Goal: Information Seeking & Learning: Learn about a topic

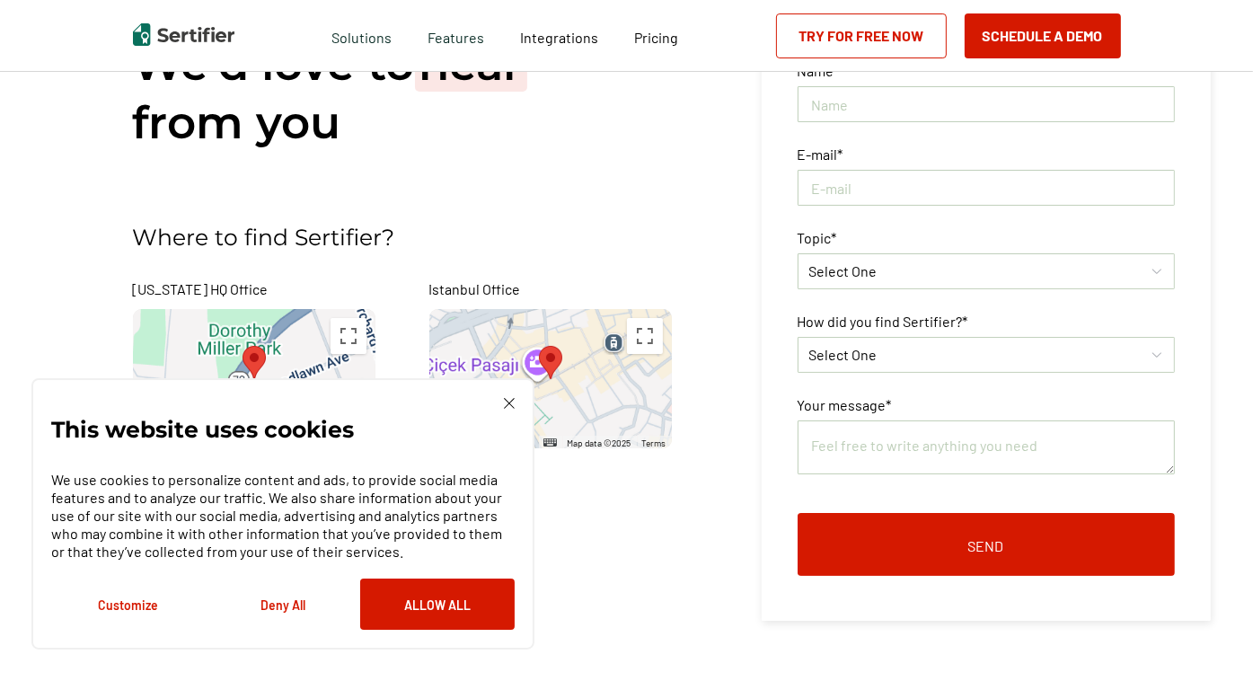
scroll to position [90, 0]
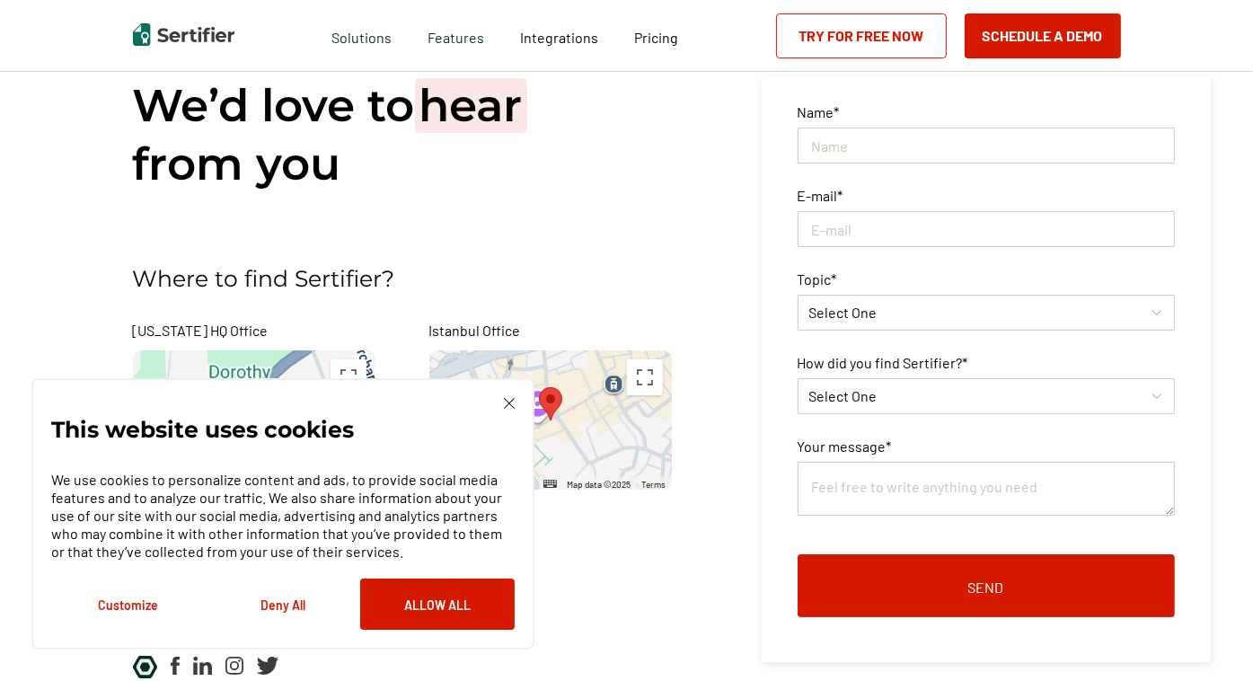
click at [513, 408] on img at bounding box center [509, 403] width 11 height 11
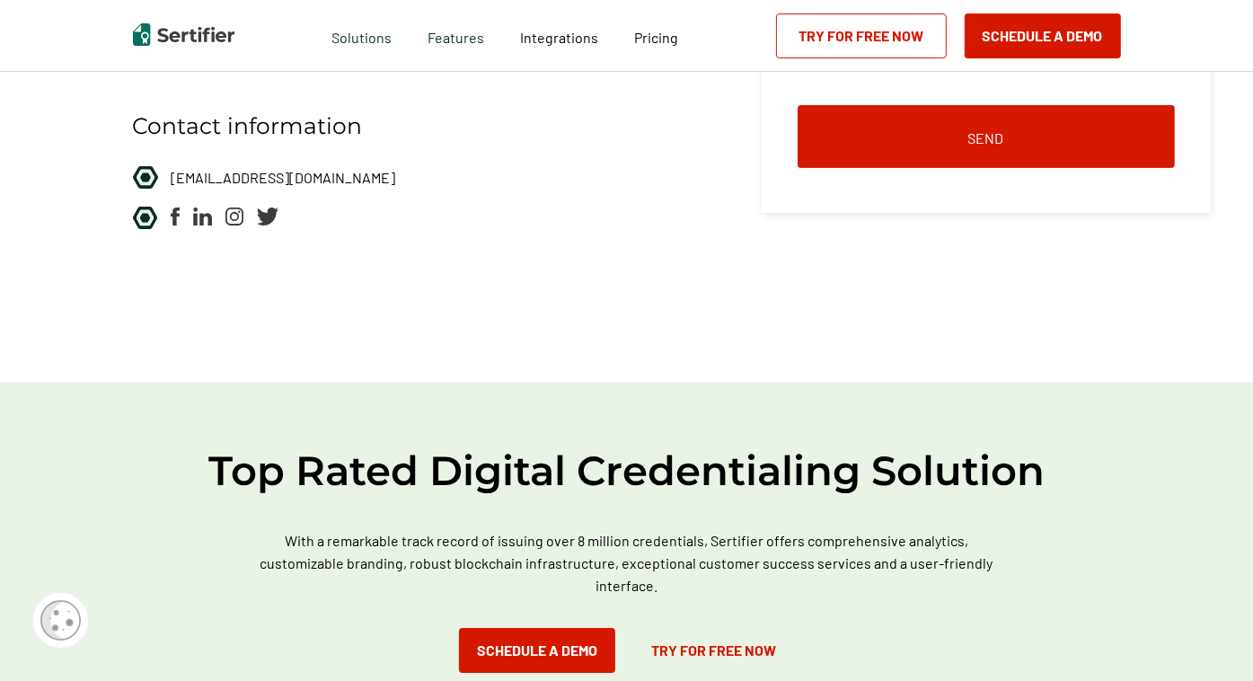
scroll to position [359, 0]
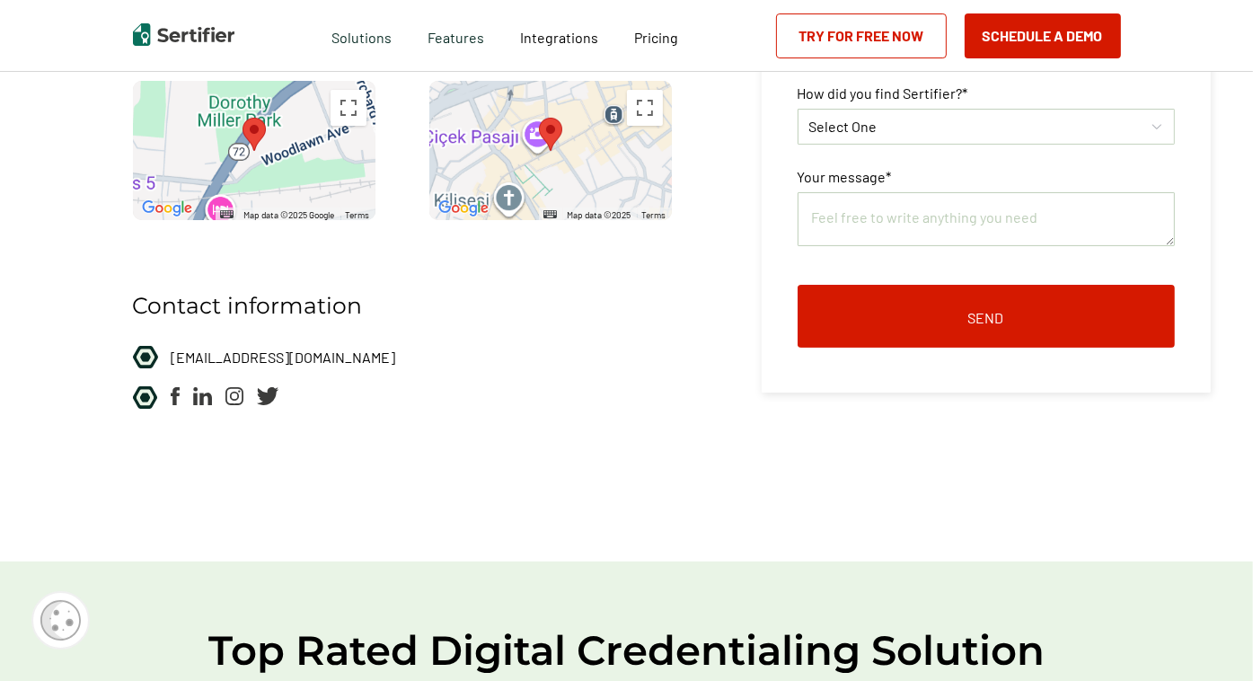
click at [204, 396] on img at bounding box center [202, 396] width 19 height 18
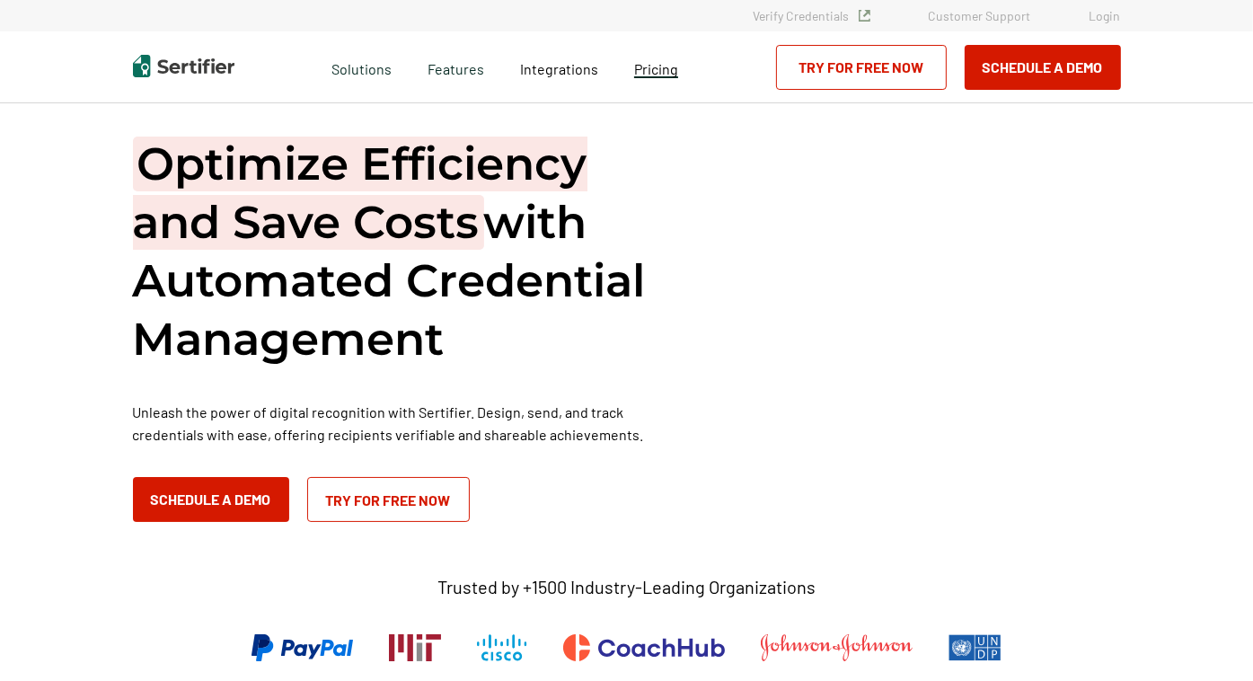
click at [652, 69] on span "Pricing" at bounding box center [656, 68] width 44 height 17
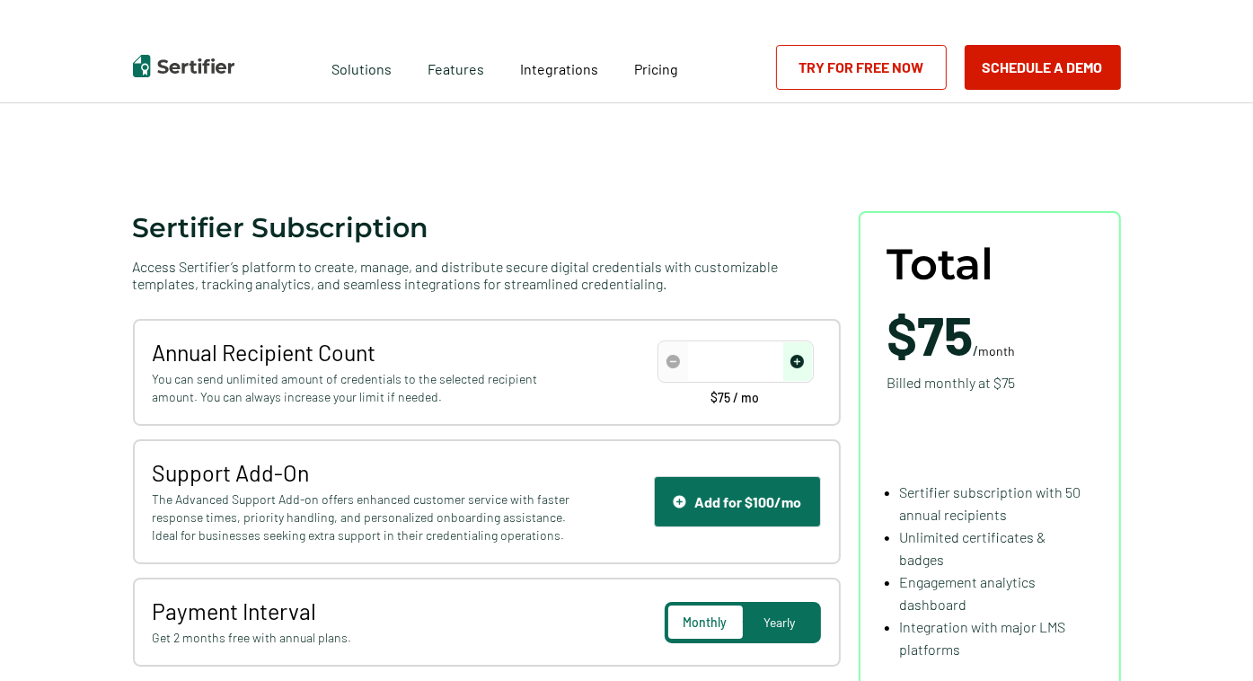
scroll to position [180, 0]
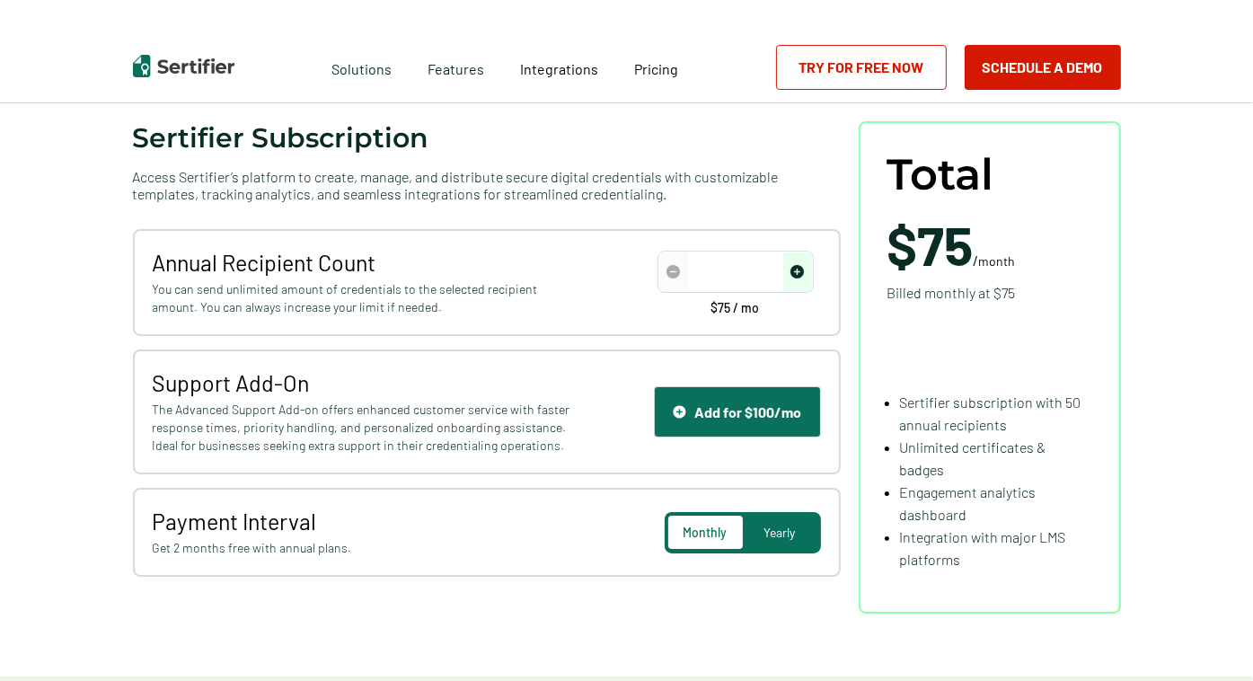
click at [801, 270] on img "increase number" at bounding box center [797, 271] width 13 height 13
click at [804, 270] on img "increase number" at bounding box center [797, 271] width 13 height 13
click at [729, 260] on input "number" at bounding box center [736, 272] width 153 height 27
type input "1000"
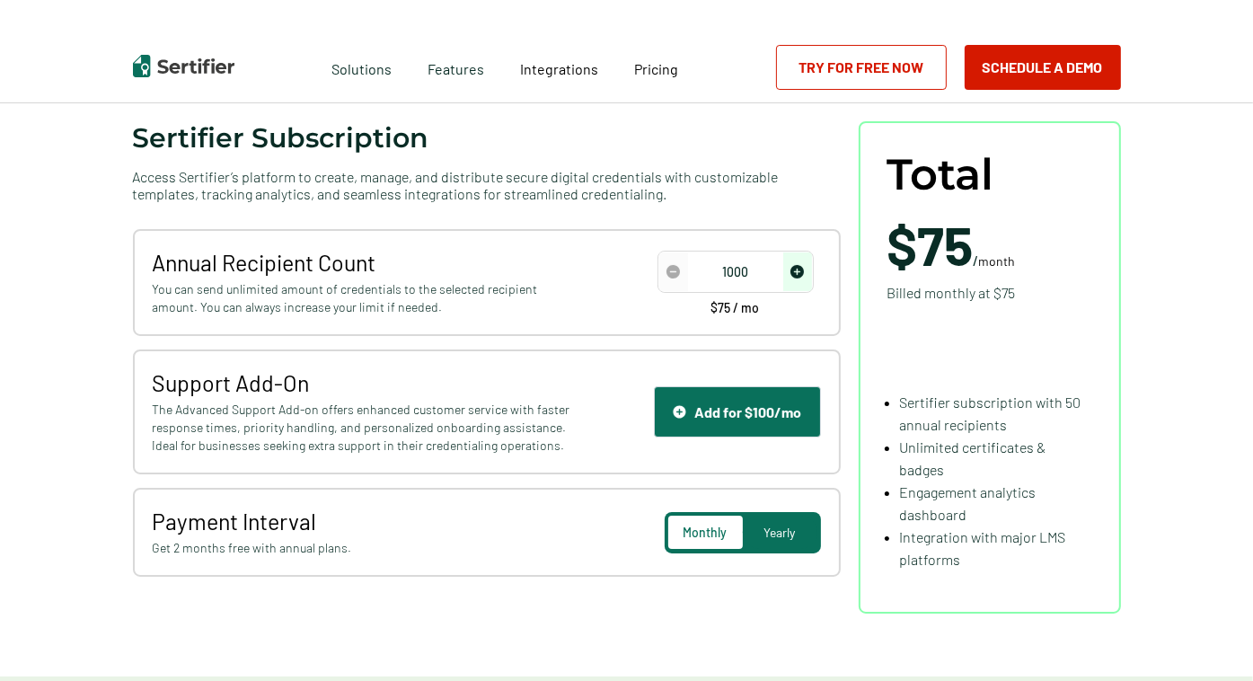
click at [792, 528] on span "Yearly" at bounding box center [780, 532] width 31 height 15
click at [784, 533] on span "Yearly" at bounding box center [780, 532] width 31 height 15
